Goal: Transaction & Acquisition: Purchase product/service

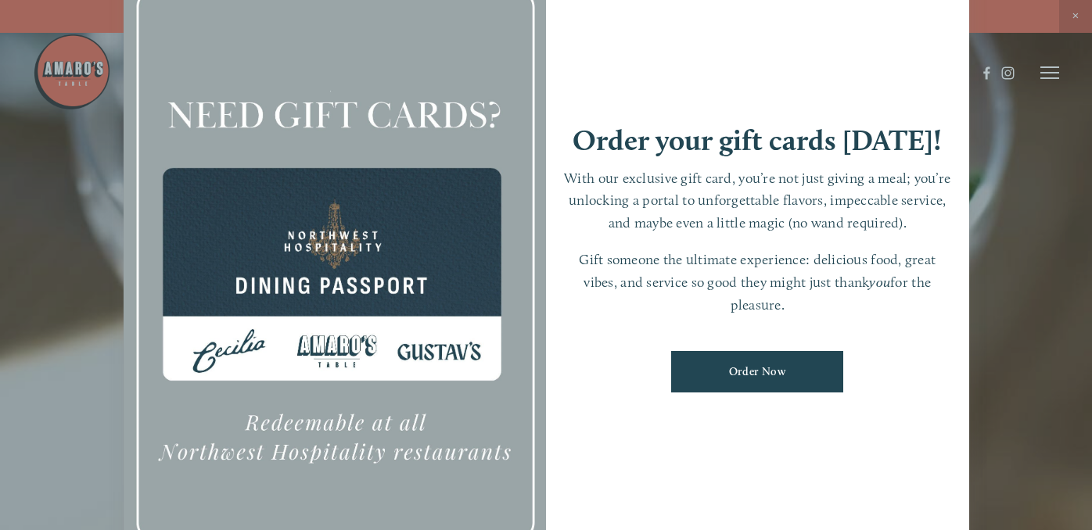
click at [920, 455] on div "Order your gift cards [DATE]! With our exclusive gift card, you’re not just giv…" at bounding box center [757, 265] width 423 height 592
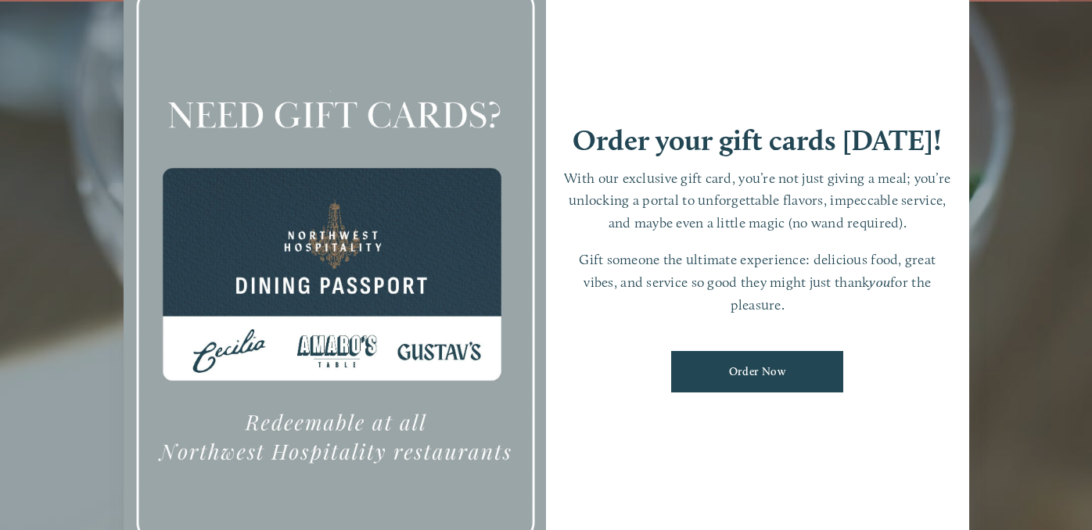
scroll to position [33, 0]
click at [342, 53] on div at bounding box center [335, 265] width 423 height 592
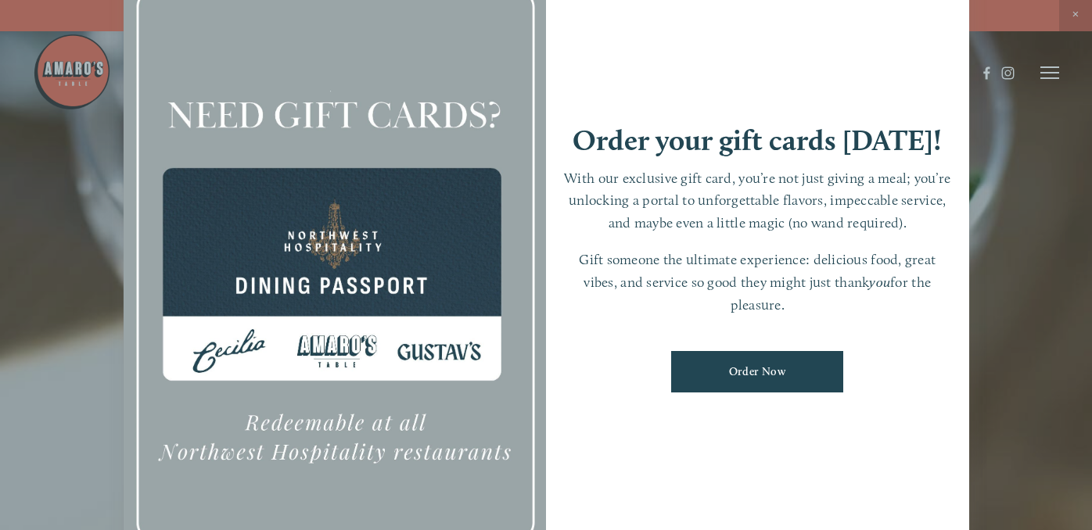
scroll to position [0, 0]
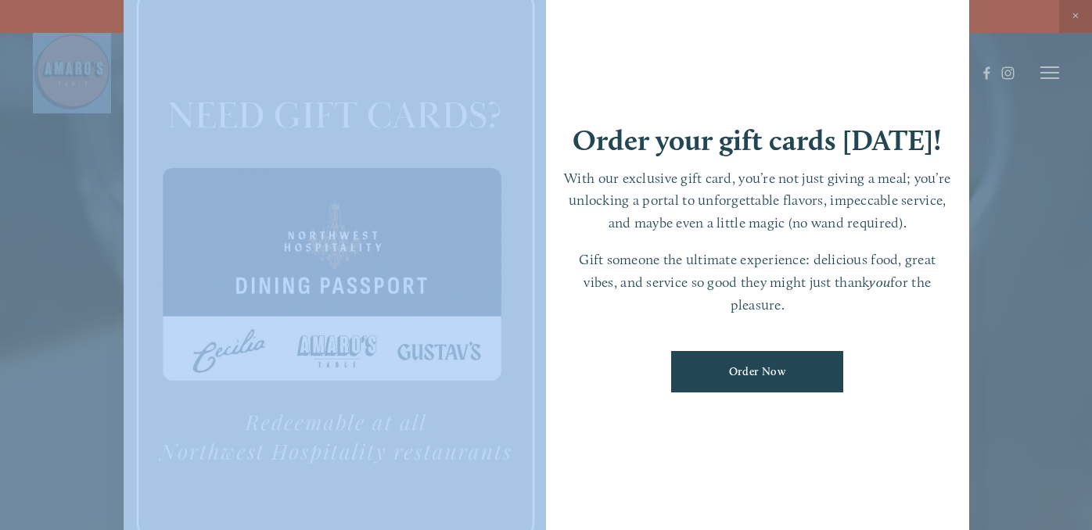
drag, startPoint x: 894, startPoint y: 64, endPoint x: 892, endPoint y: -101, distance: 165.1
click at [892, 0] on html "Need a Gift Card? Online purchase for Downtown , [PERSON_NAME][GEOGRAPHIC_DATA]…" at bounding box center [546, 281] width 1092 height 563
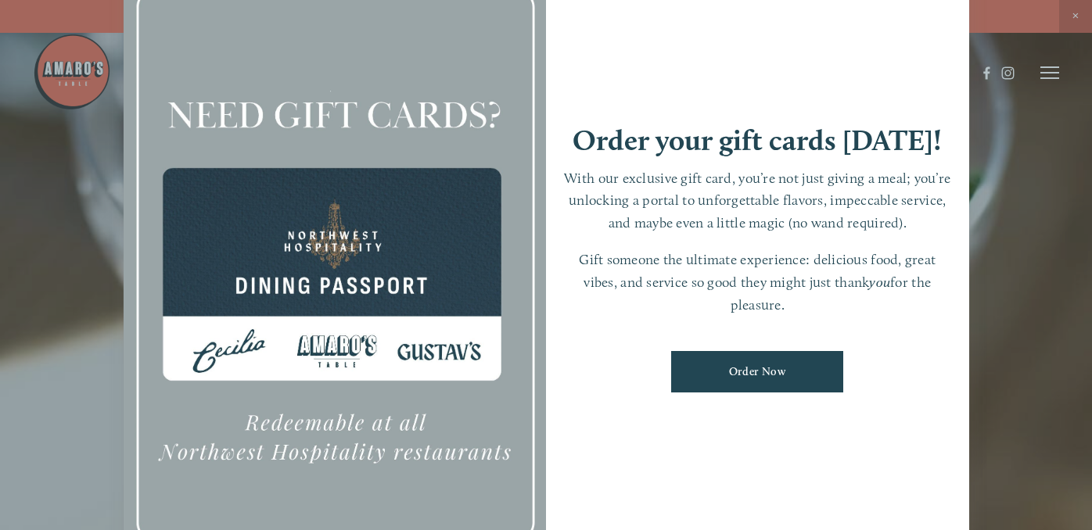
click at [647, 47] on div "Order your gift cards [DATE]! With our exclusive gift card, you’re not just giv…" at bounding box center [757, 265] width 423 height 592
click at [70, 143] on div at bounding box center [546, 265] width 1092 height 530
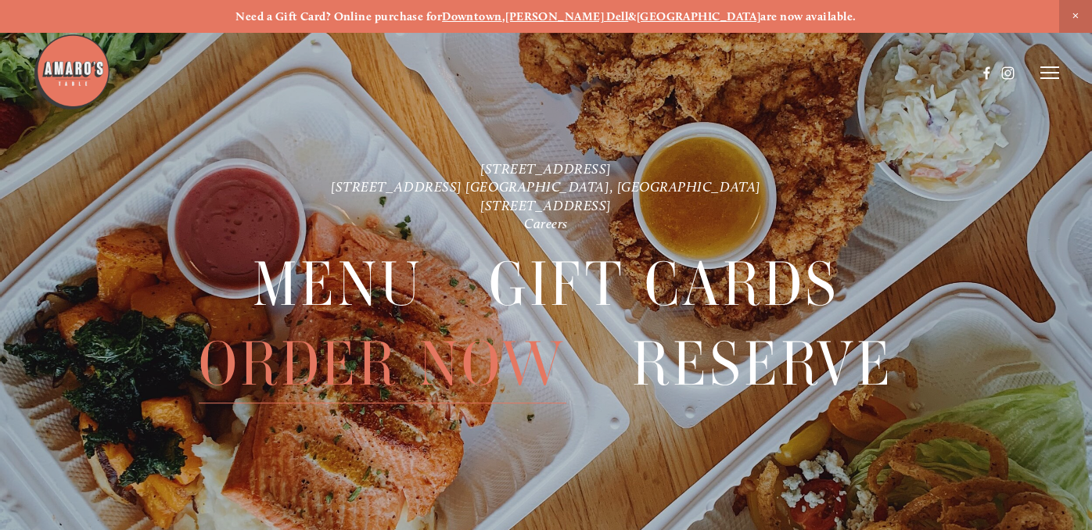
click at [358, 361] on span "Order Now" at bounding box center [383, 364] width 368 height 79
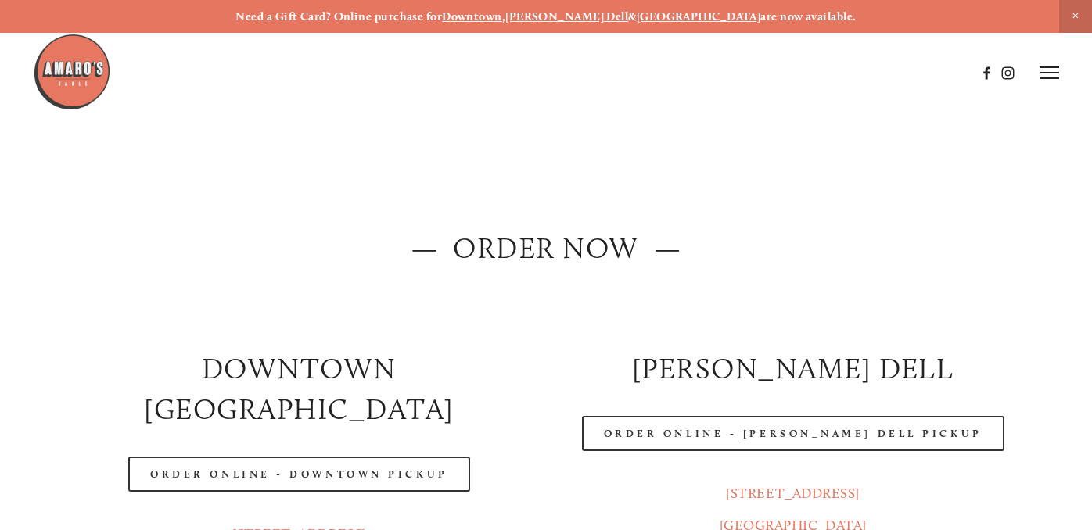
click at [85, 457] on div "Order Online - Downtown pickup" at bounding box center [299, 474] width 467 height 35
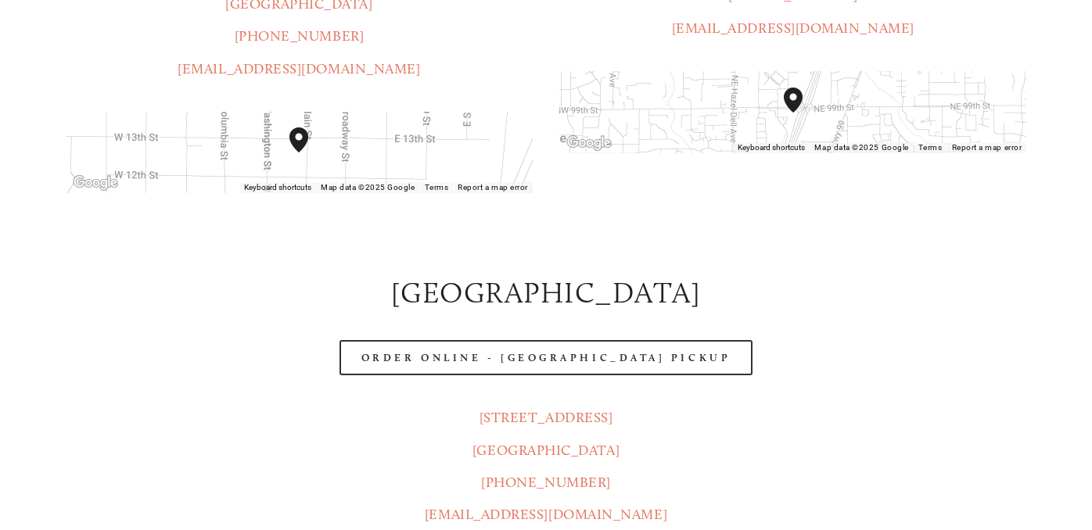
scroll to position [563, 0]
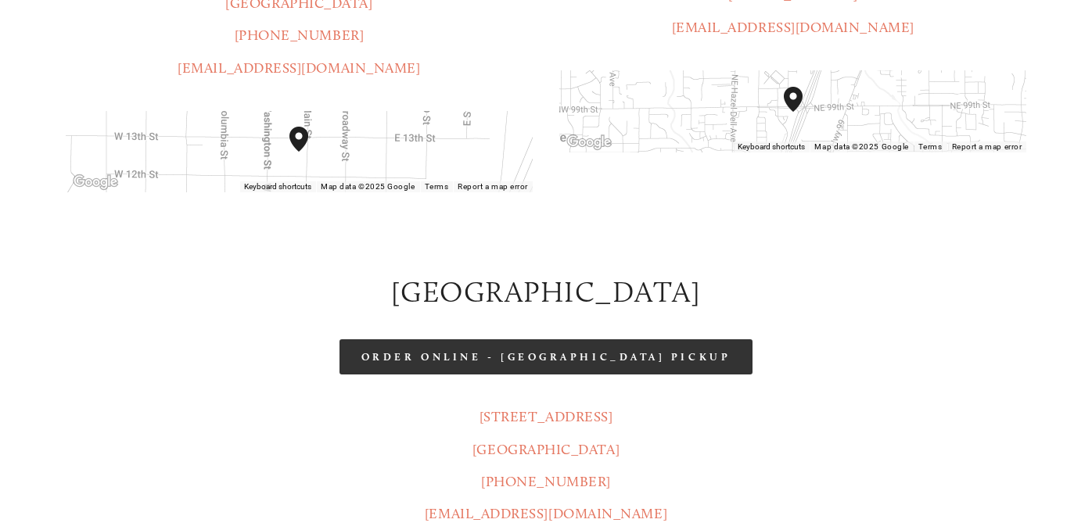
click at [591, 340] on link "Order Online - [GEOGRAPHIC_DATA] Pickup" at bounding box center [546, 357] width 413 height 35
